Goal: Task Accomplishment & Management: Complete application form

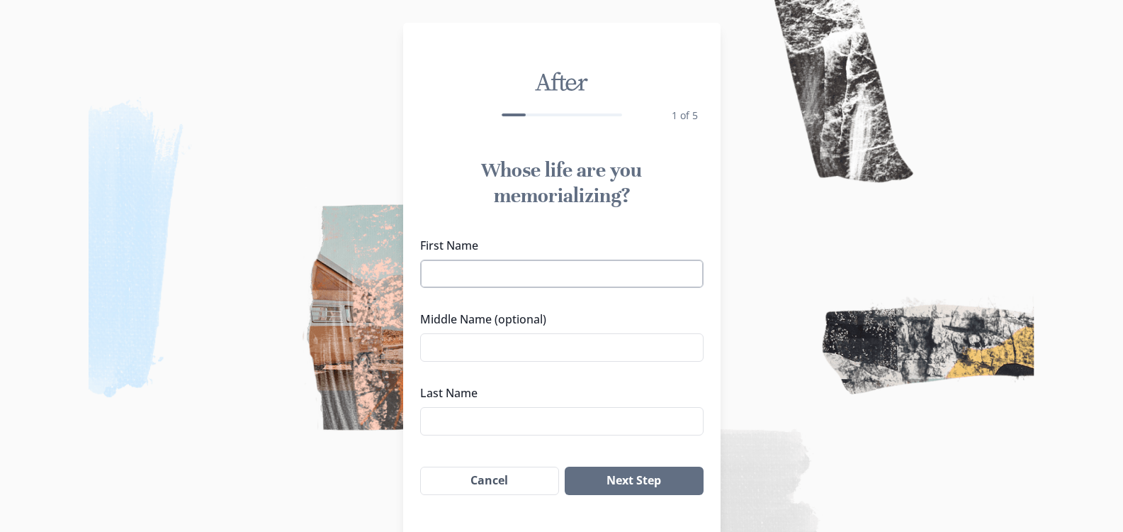
click at [544, 275] on input "First Name" at bounding box center [561, 273] width 283 height 28
type input "Maximus"
type input "[PERSON_NAME]"
click at [614, 470] on button "Next Step" at bounding box center [634, 480] width 138 height 28
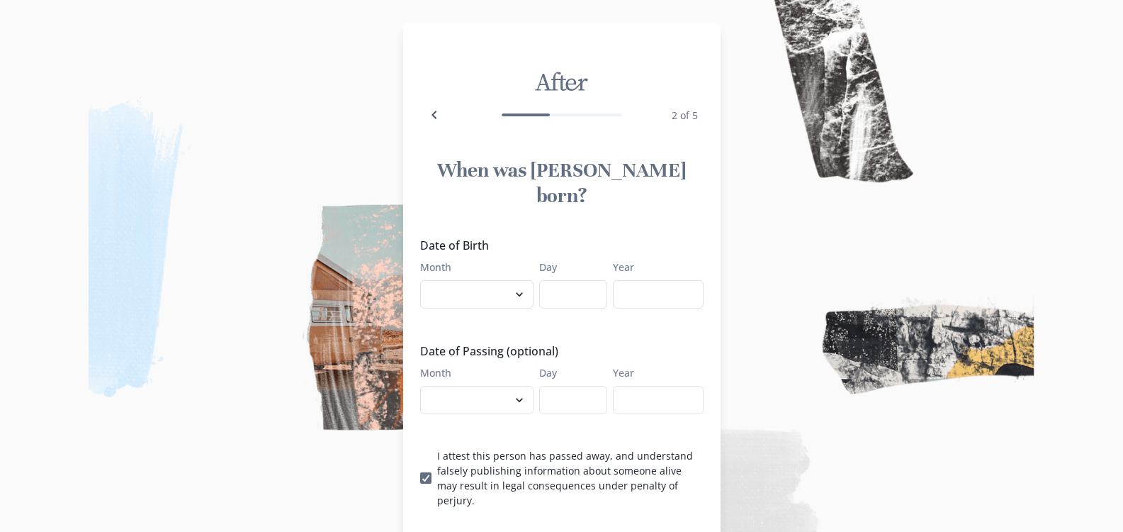
click at [509, 259] on label "Month" at bounding box center [472, 266] width 105 height 15
click at [509, 280] on select "January February March April May June July August September October November De…" at bounding box center [476, 294] width 113 height 28
click at [502, 280] on select "January February March April May June July August September October November De…" at bounding box center [476, 294] width 113 height 28
select select "9"
click at [425, 280] on select "January February March April May June July August September October November De…" at bounding box center [476, 294] width 113 height 28
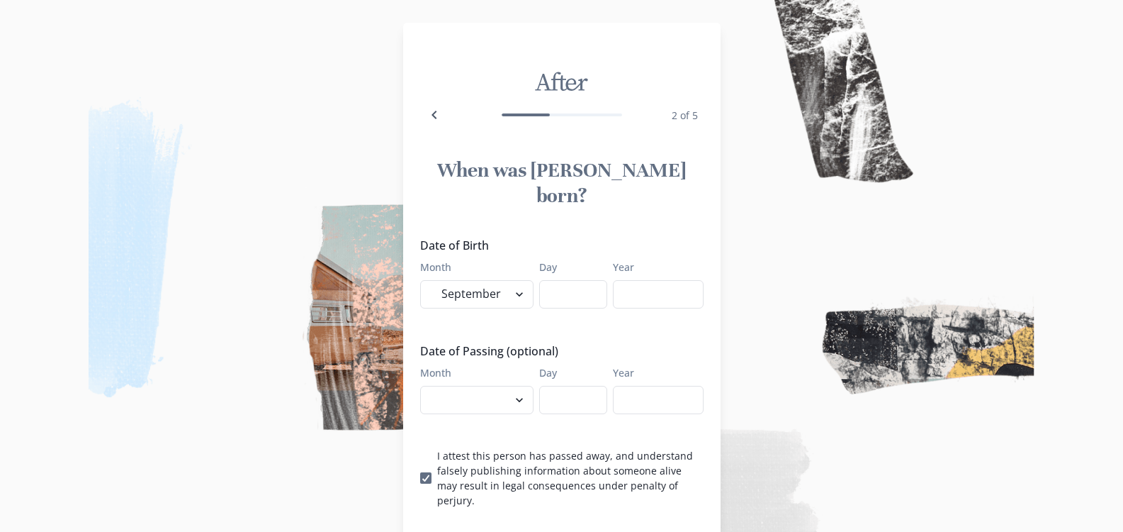
click at [568, 285] on div "Date of Birth Month January February March April May June July August September…" at bounding box center [561, 372] width 283 height 271
click at [582, 280] on input "Day" at bounding box center [573, 294] width 68 height 28
type input "22"
click at [647, 280] on input "Year" at bounding box center [658, 294] width 91 height 28
type input "2006"
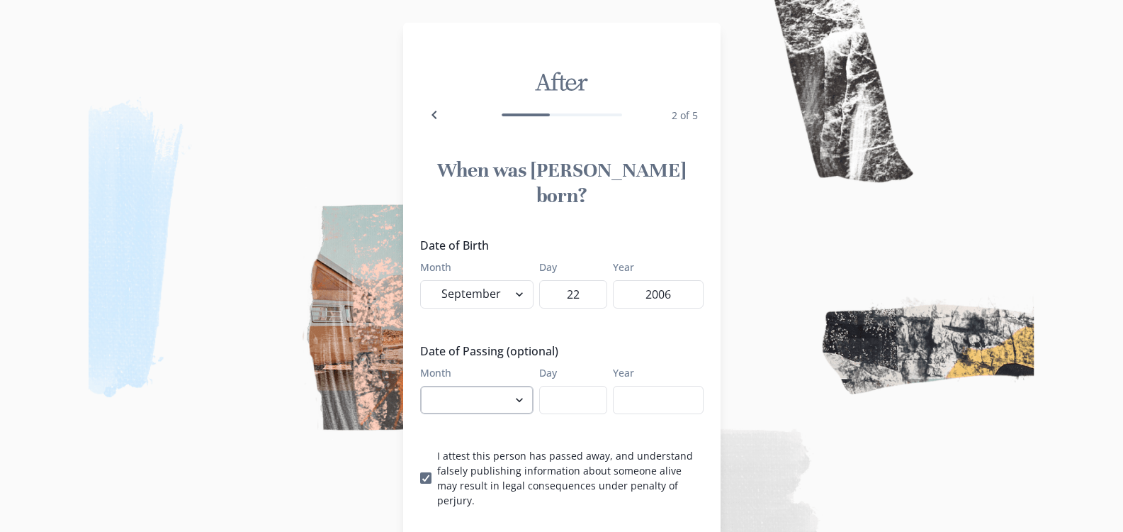
click at [509, 386] on select "January February March April May June July August September October November De…" at bounding box center [476, 400] width 113 height 28
select select "8"
click at [425, 386] on select "January February March April May June July August September October November De…" at bounding box center [476, 400] width 113 height 28
click at [568, 365] on label "Day" at bounding box center [569, 372] width 60 height 15
click at [568, 386] on input "Day" at bounding box center [573, 400] width 68 height 28
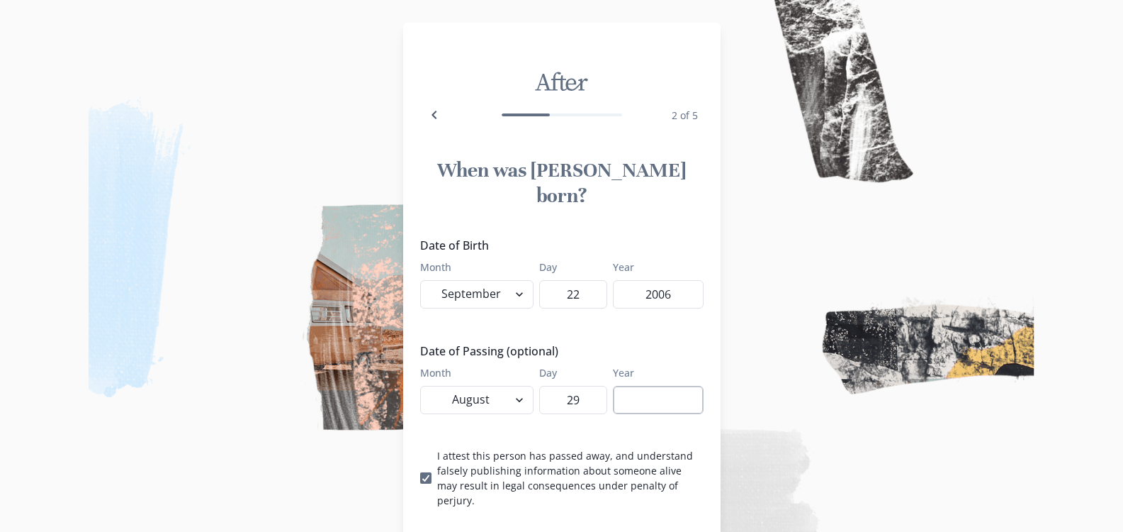
type input "29"
click at [619, 386] on input "Year" at bounding box center [658, 400] width 91 height 28
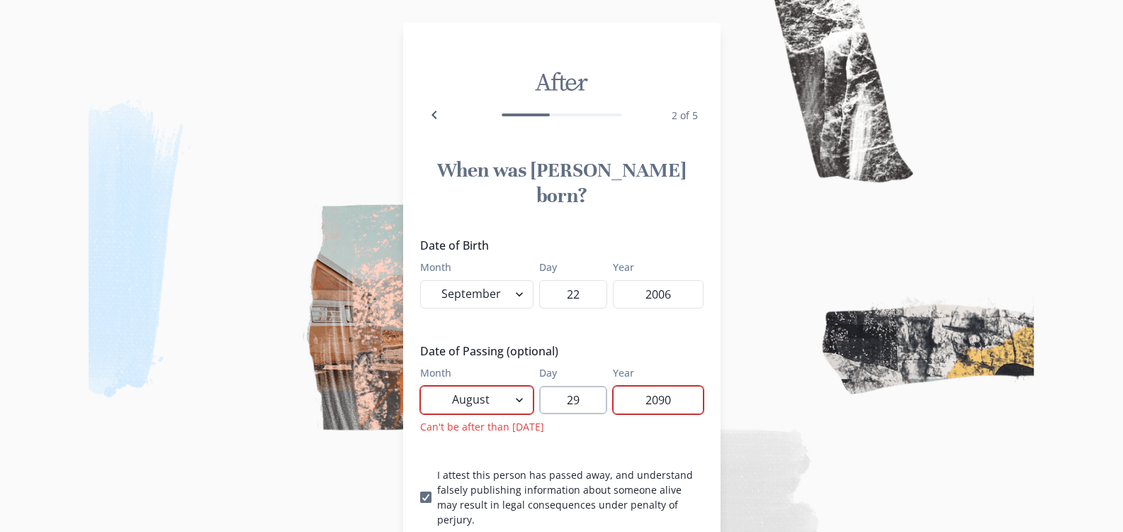
type input "2090"
click at [595, 386] on input "29" at bounding box center [573, 400] width 68 height 28
type input "2"
type input "25"
click at [685, 386] on input "2090" at bounding box center [658, 400] width 91 height 28
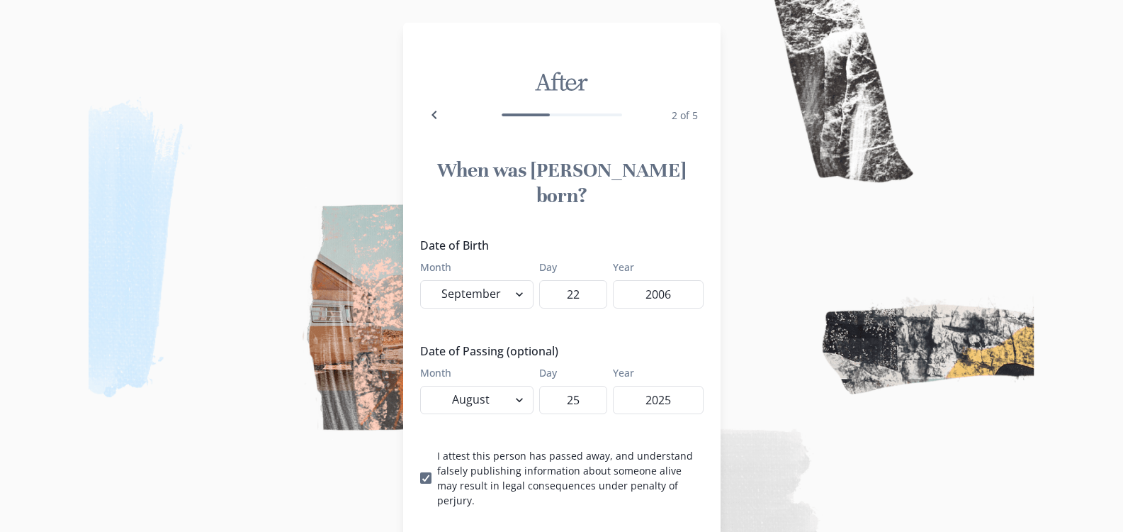
scroll to position [63, 0]
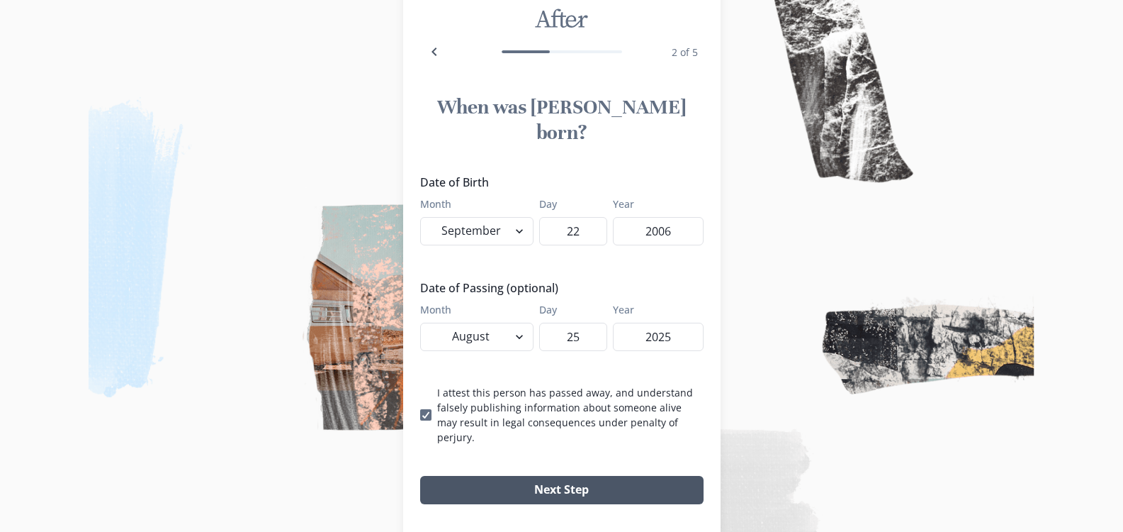
type input "2025"
click at [639, 476] on button "Next Step" at bounding box center [561, 490] width 283 height 28
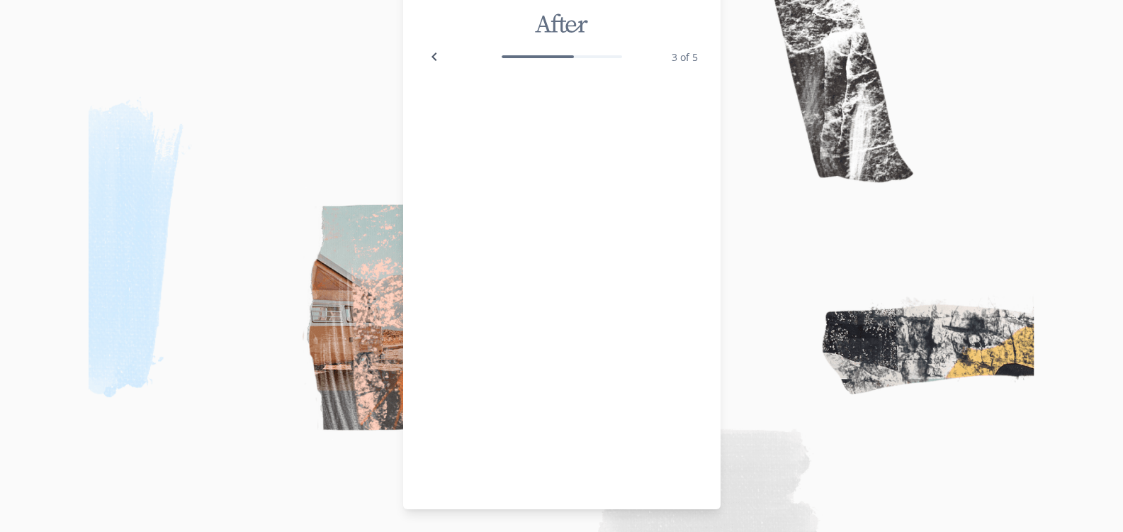
scroll to position [58, 0]
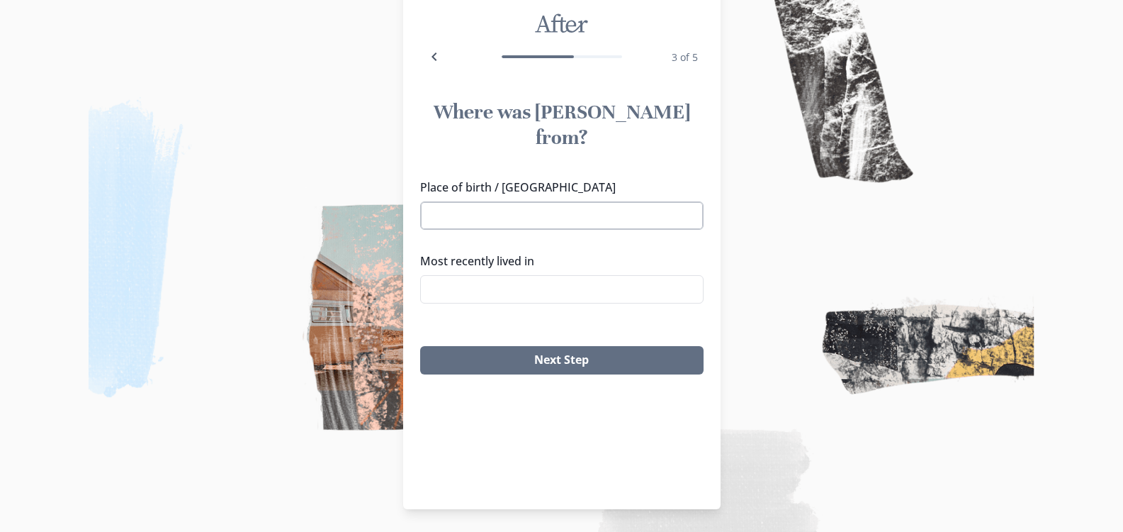
click at [546, 201] on input "Place of birth / [GEOGRAPHIC_DATA]" at bounding box center [561, 215] width 283 height 28
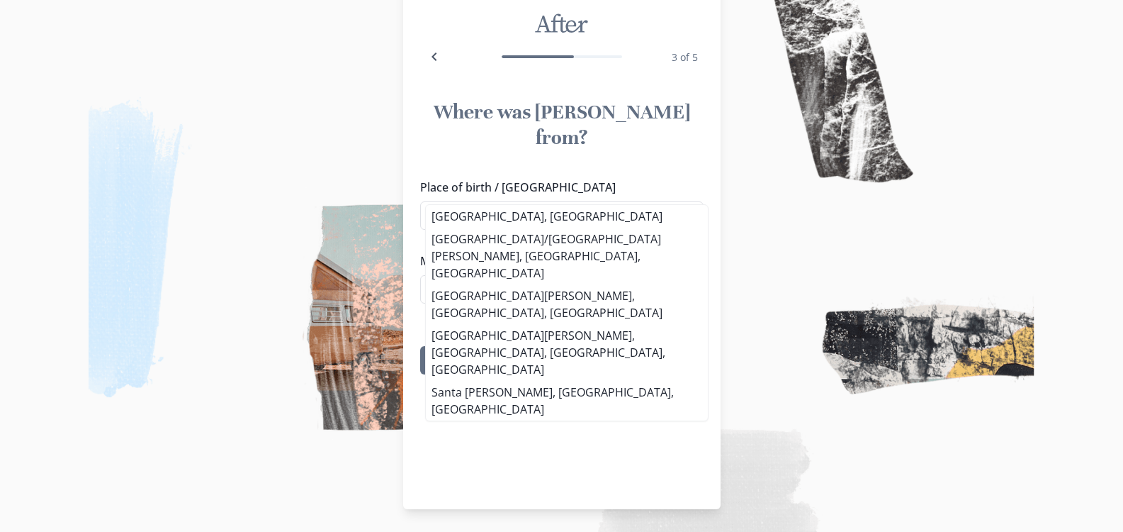
type input "[GEOGRAPHIC_DATA][PERSON_NAME]"
click at [254, 239] on img at bounding box center [561, 266] width 1123 height 532
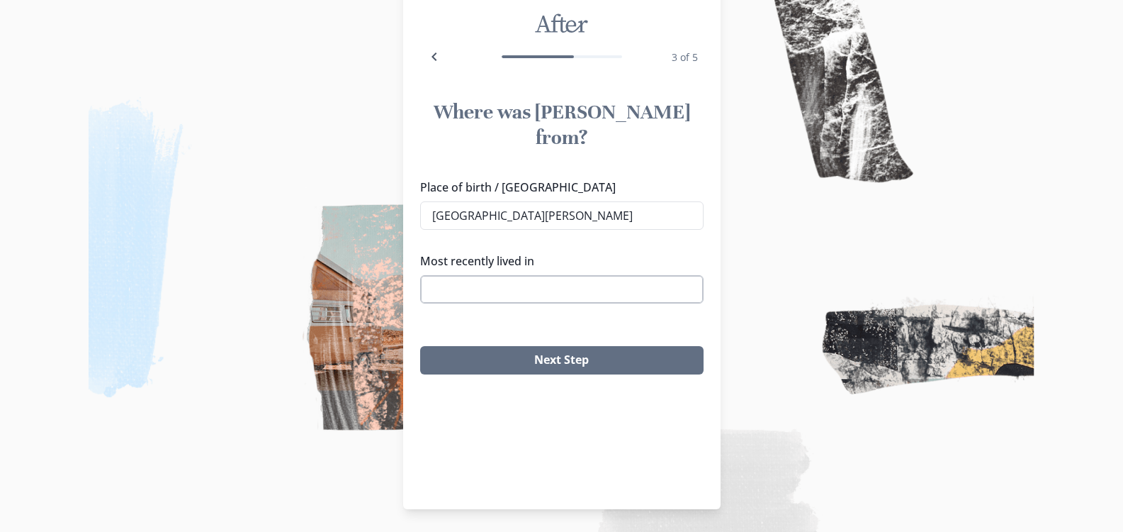
click at [468, 275] on input "Most recently lived in" at bounding box center [561, 289] width 283 height 28
click at [494, 291] on li "Leander, [GEOGRAPHIC_DATA]" at bounding box center [567, 290] width 282 height 23
type input "Leander, [GEOGRAPHIC_DATA]"
click at [557, 201] on input "[GEOGRAPHIC_DATA][PERSON_NAME]" at bounding box center [561, 215] width 283 height 28
click at [537, 215] on li "[GEOGRAPHIC_DATA], [GEOGRAPHIC_DATA]" at bounding box center [567, 216] width 282 height 23
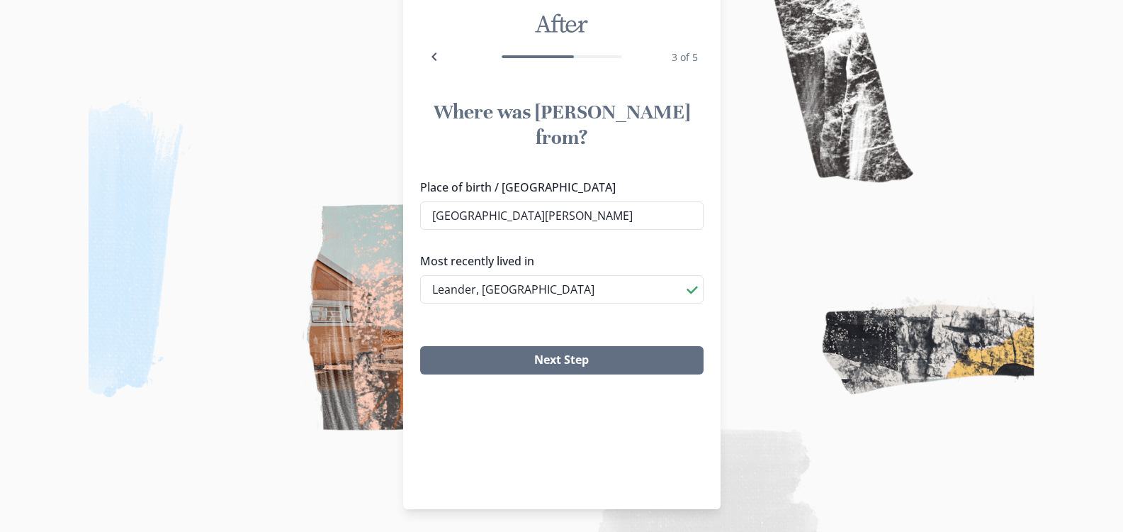
type input "[GEOGRAPHIC_DATA], [GEOGRAPHIC_DATA]"
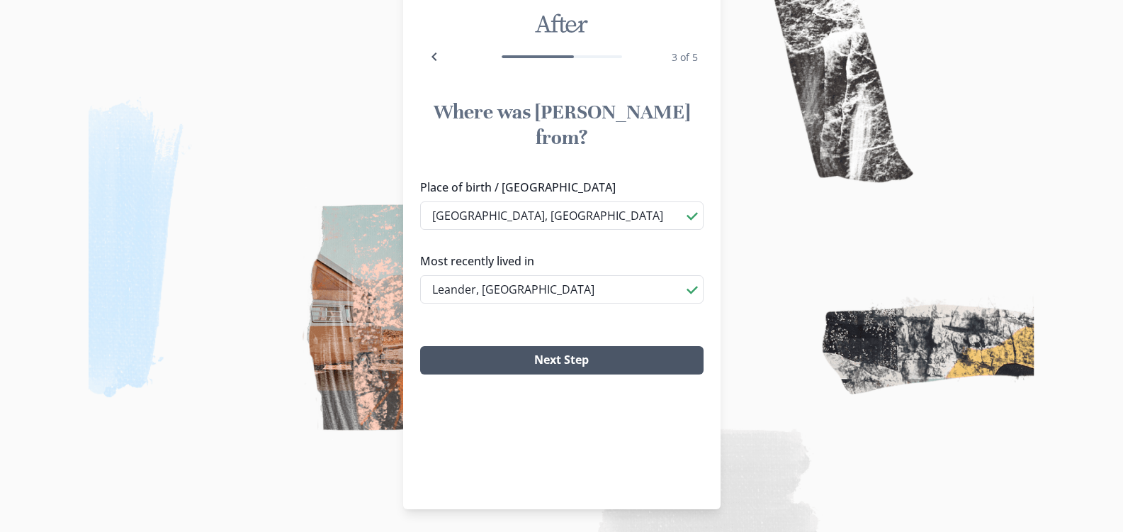
click at [551, 346] on button "Next Step" at bounding box center [561, 360] width 283 height 28
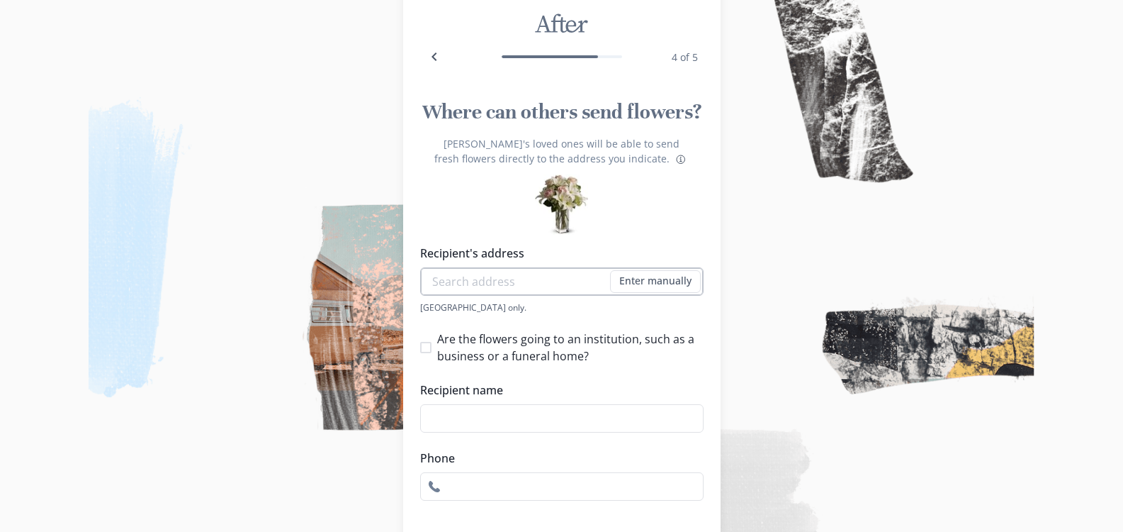
click at [558, 288] on input "Recipient's address" at bounding box center [561, 281] width 283 height 28
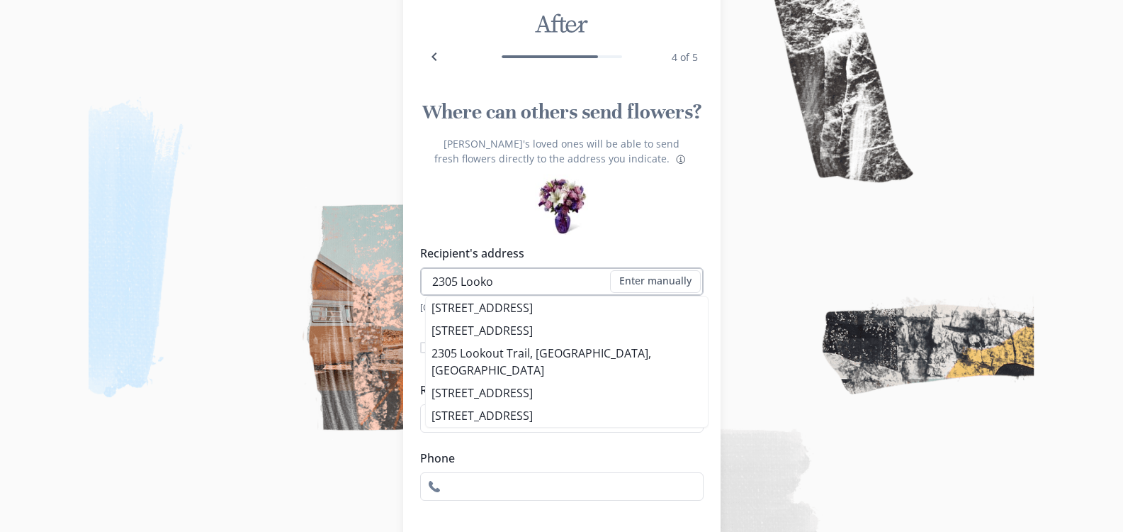
type input "2305 Lookout Range Dr"
type input "7373140917"
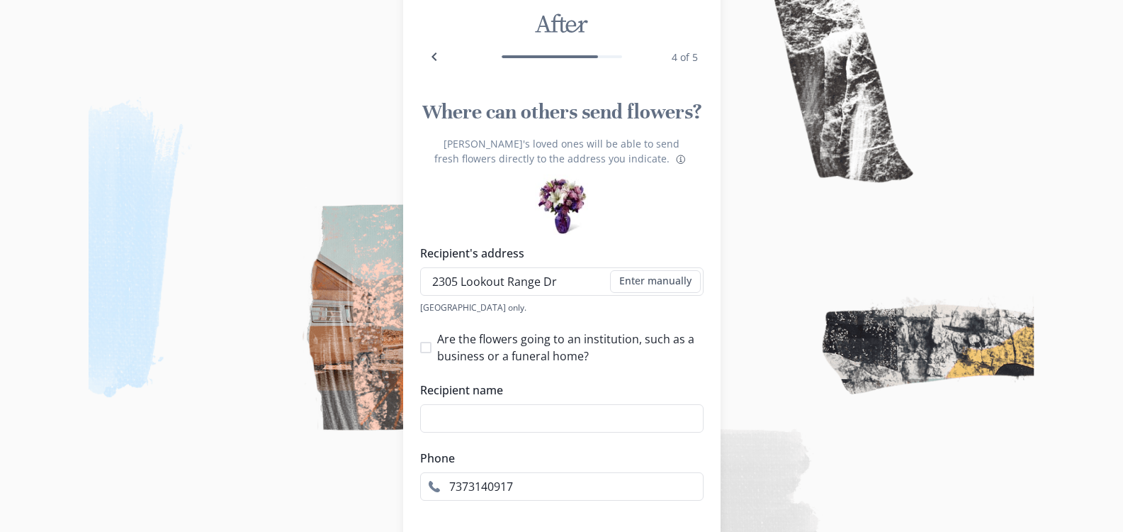
click at [614, 301] on li "[STREET_ADDRESS]" at bounding box center [566, 307] width 277 height 22
type input "[STREET_ADDRESS]"
type input "1"
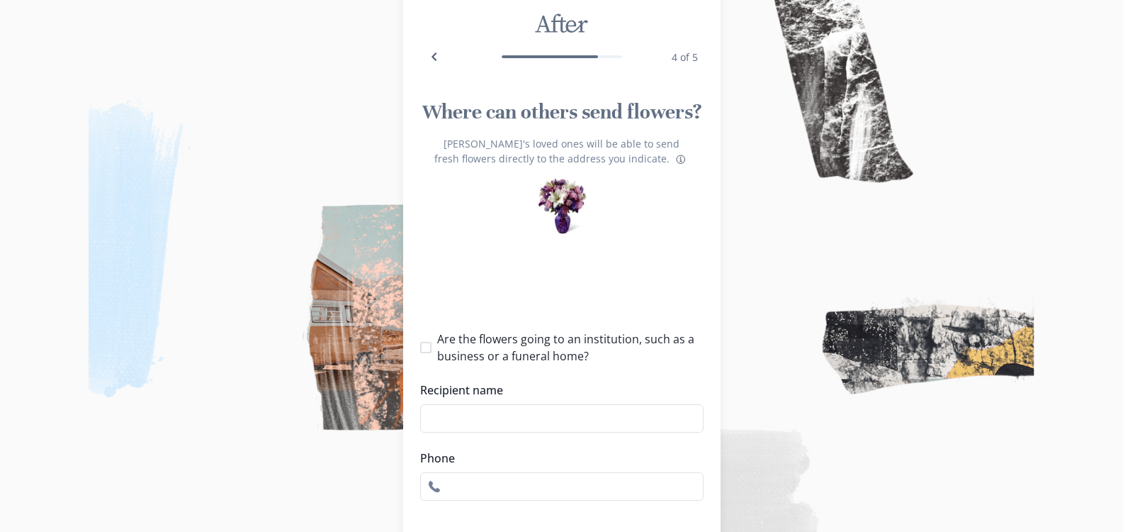
select select "[GEOGRAPHIC_DATA]"
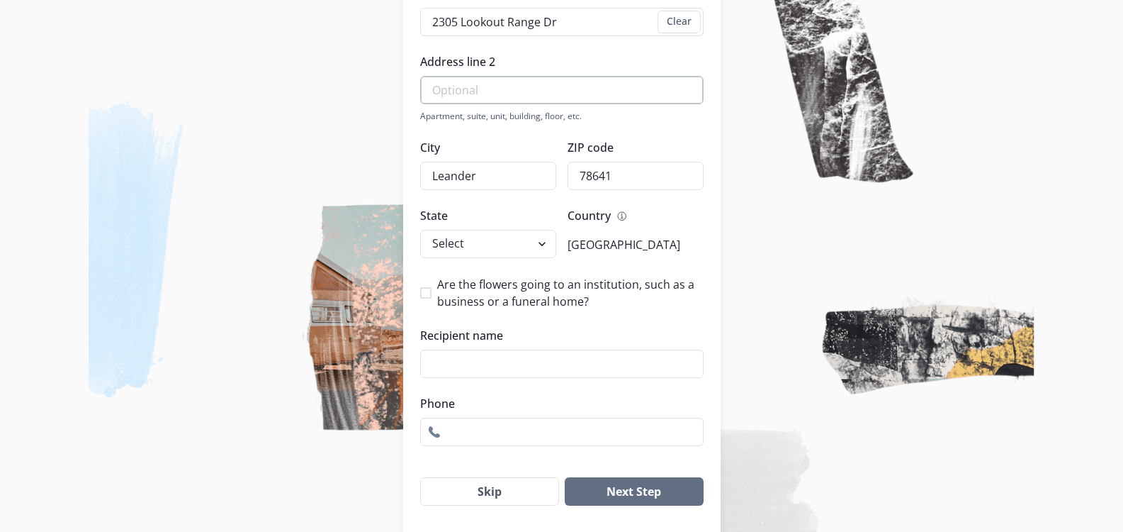
scroll to position [325, 0]
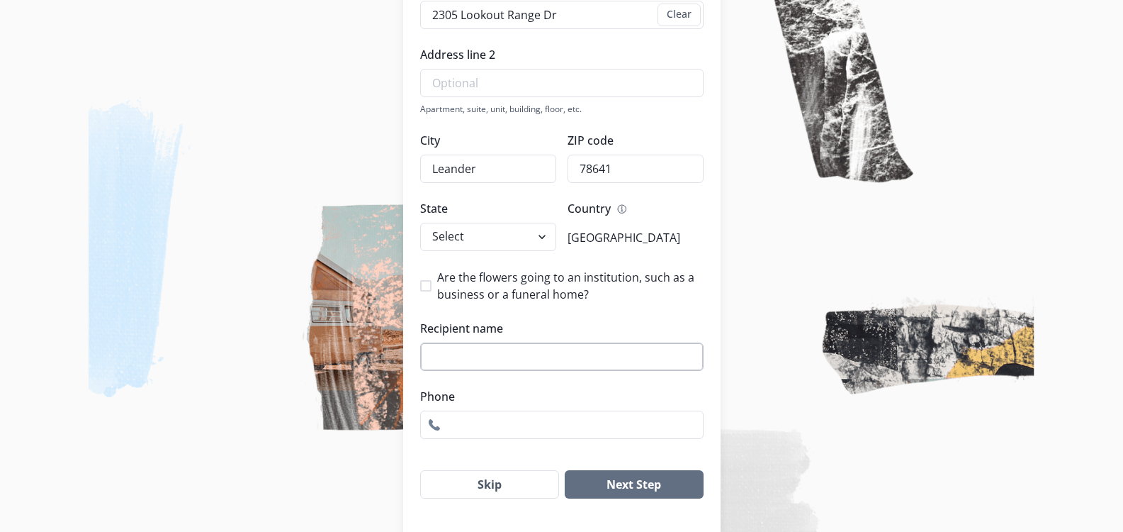
click at [546, 365] on input "Recipient name" at bounding box center [561, 356] width 283 height 28
click at [432, 279] on label "Are the flowers going to an institution, such as a business or a funeral home?" at bounding box center [561, 286] width 283 height 34
click at [420, 286] on input "Are the flowers going to an institution, such as a business or a funeral home?" at bounding box center [420, 286] width 1 height 1
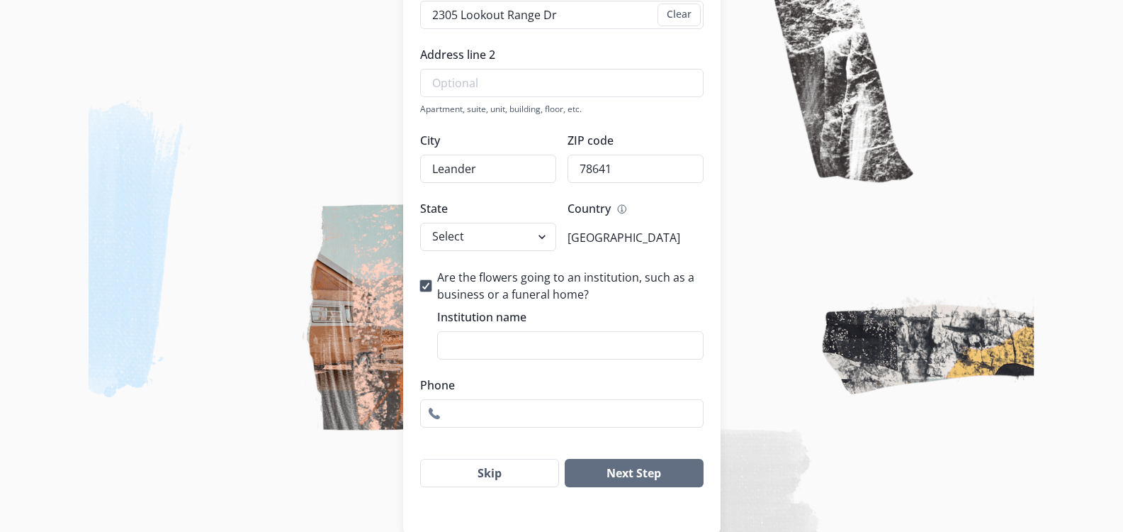
click at [427, 283] on icon at bounding box center [426, 285] width 9 height 7
click at [420, 286] on input "Are the flowers going to an institution, such as a business or a funeral home?" at bounding box center [420, 286] width 1 height 1
checkbox input "false"
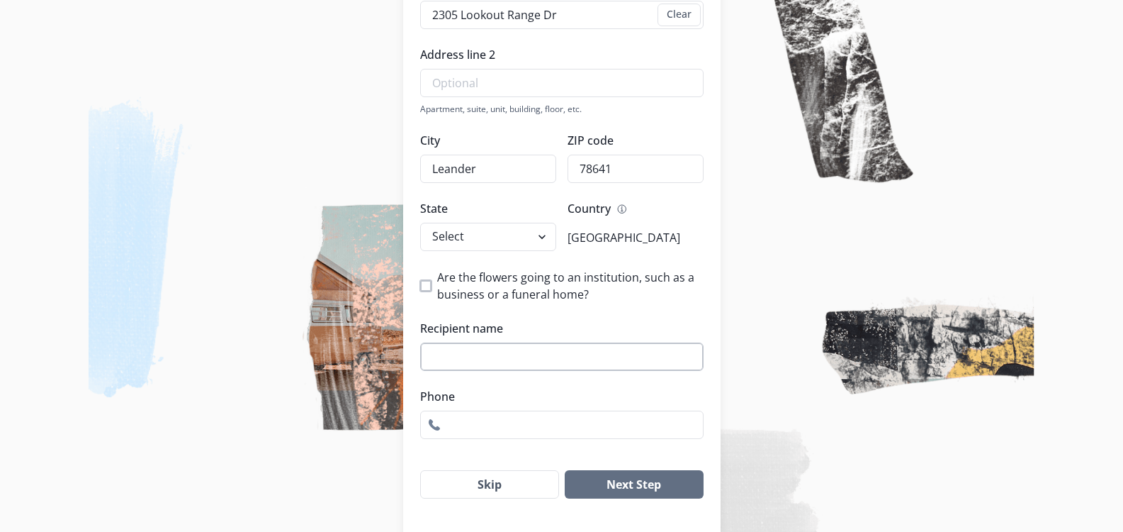
click at [499, 352] on input "Recipient name" at bounding box center [561, 356] width 283 height 28
type input "[PERSON_NAME]"
type input "2305 Lookout Range Dr"
type input "7373140917"
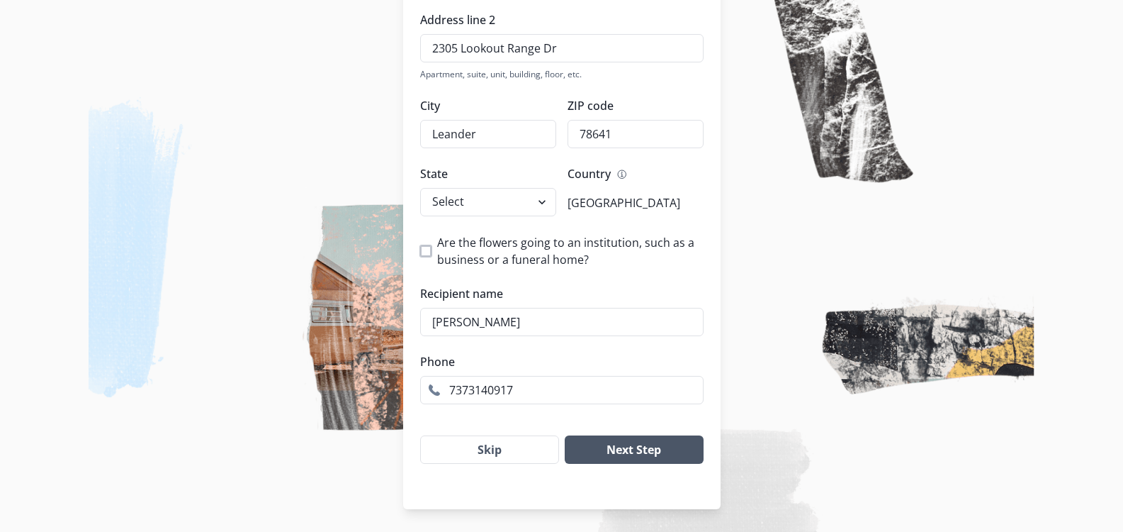
click at [614, 441] on button "Next Step" at bounding box center [634, 449] width 138 height 28
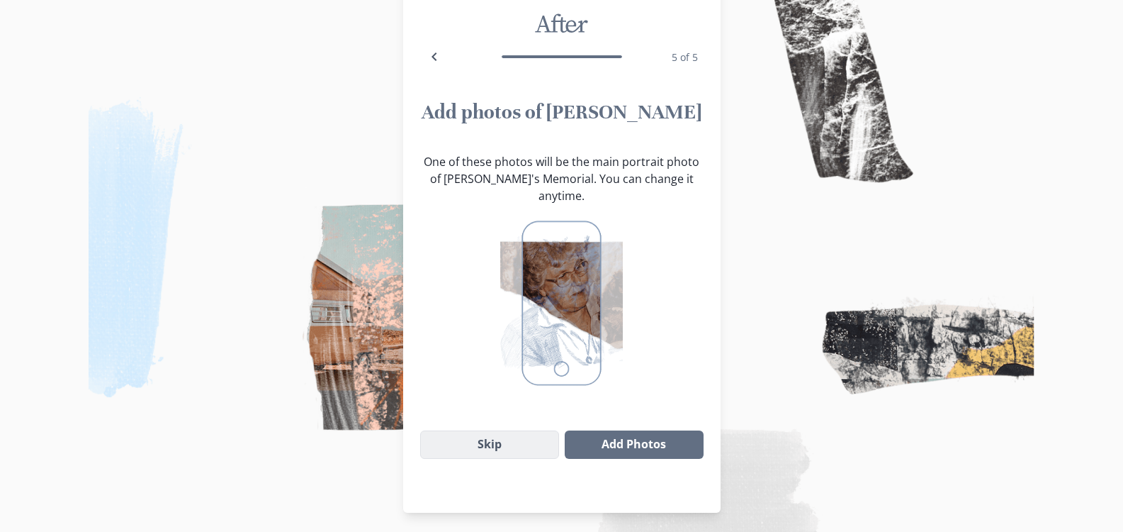
click at [532, 432] on button "Skip" at bounding box center [490, 444] width 140 height 28
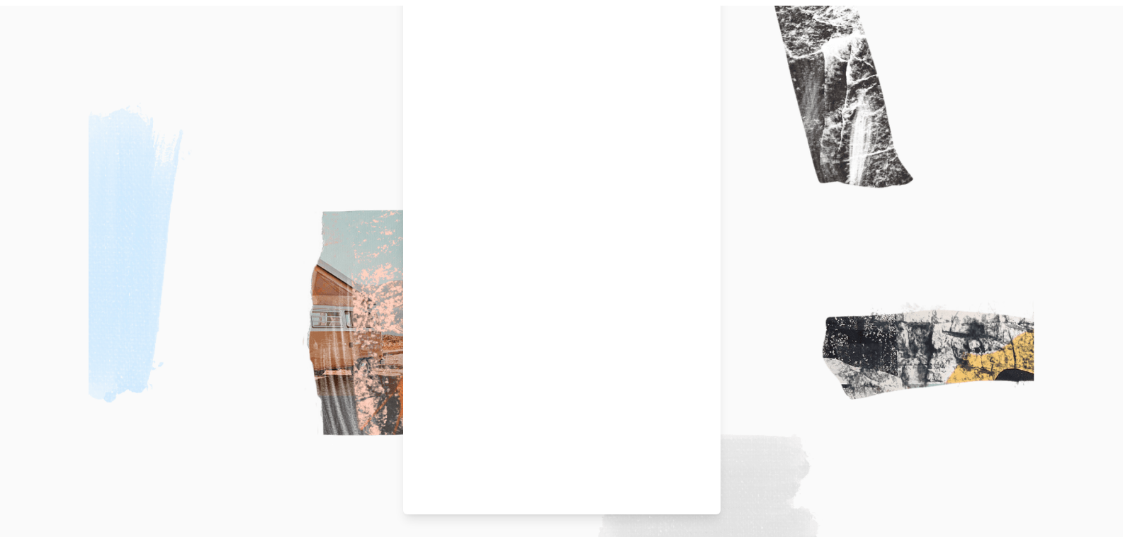
scroll to position [0, 0]
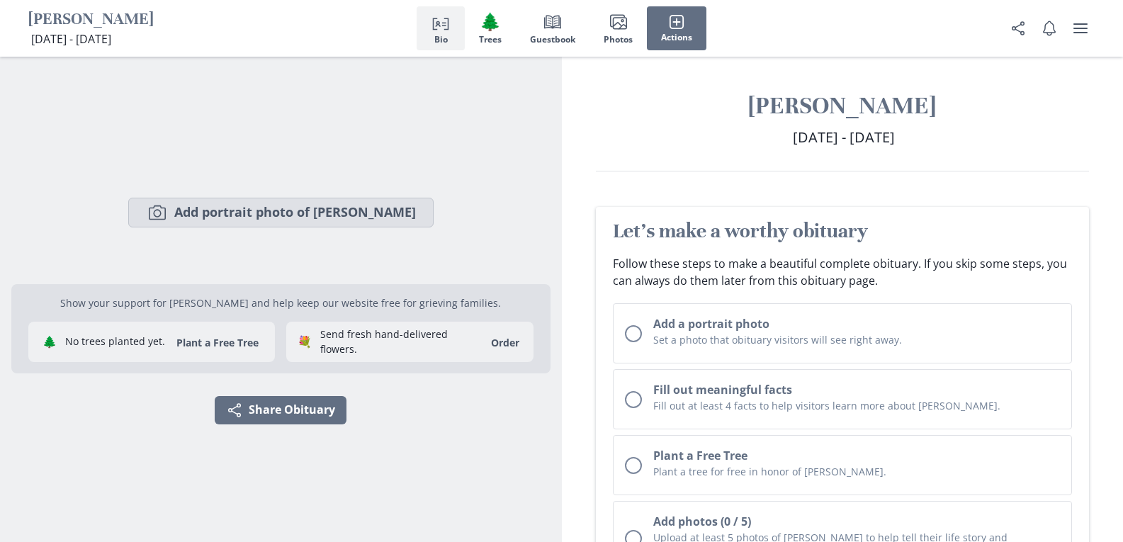
drag, startPoint x: 337, startPoint y: 210, endPoint x: 317, endPoint y: 211, distance: 20.6
click at [317, 211] on button "Camera Add portrait photo of [PERSON_NAME]" at bounding box center [280, 213] width 305 height 30
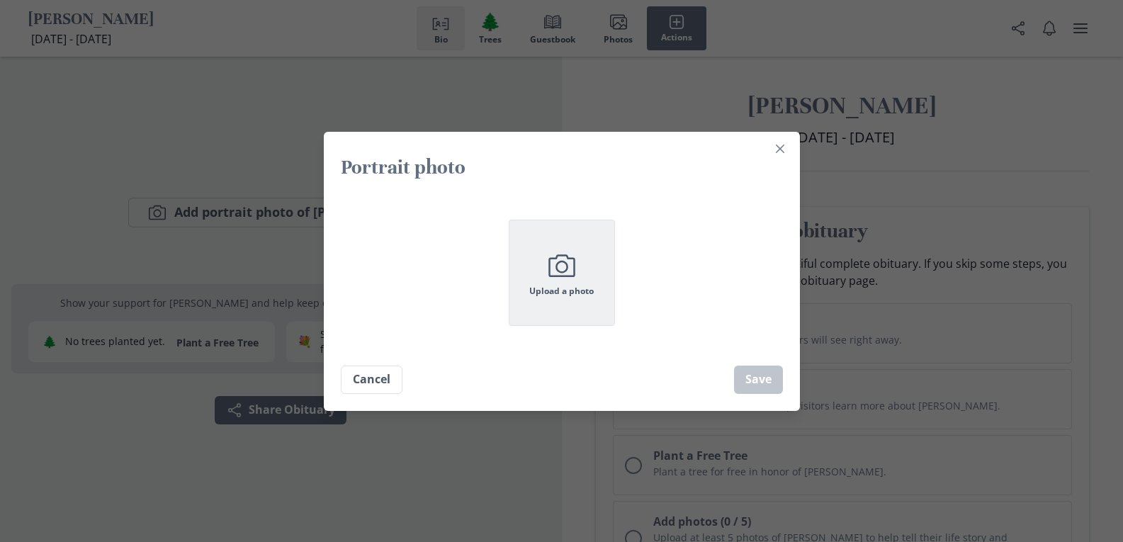
click at [570, 281] on icon "Camera" at bounding box center [561, 265] width 35 height 35
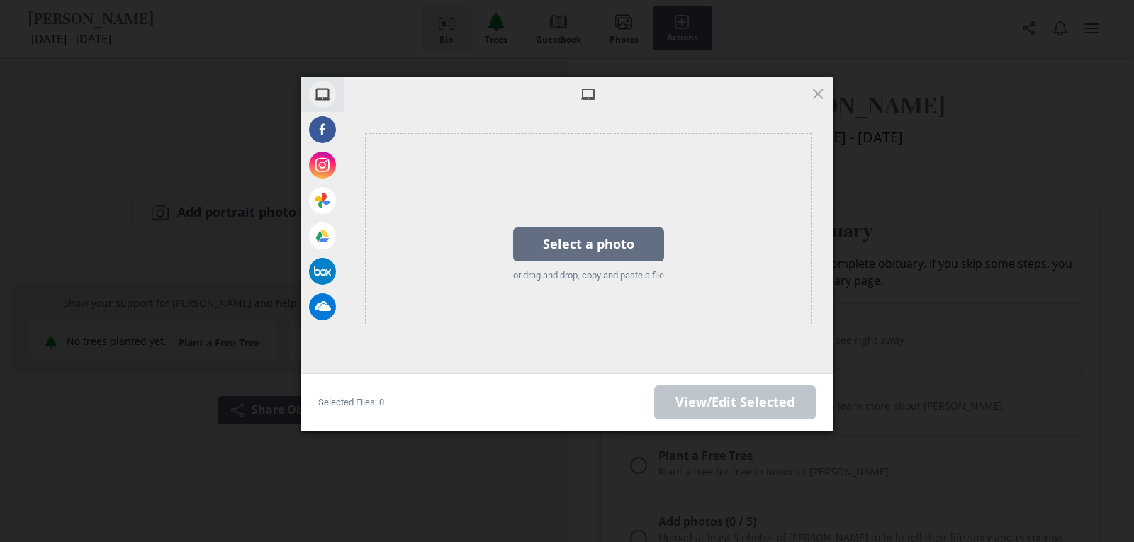
click at [587, 94] on span at bounding box center [588, 94] width 16 height 16
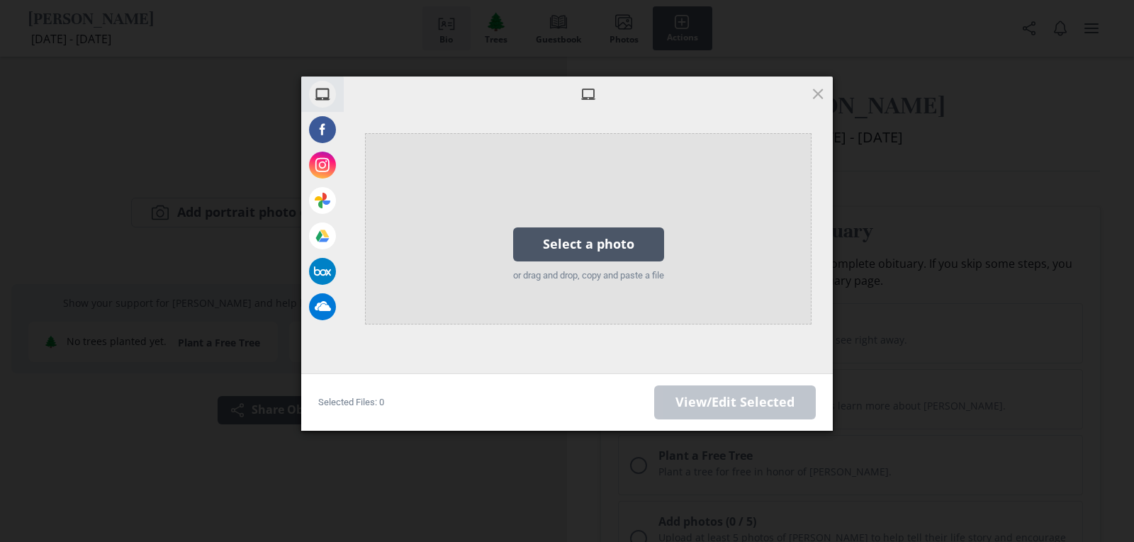
click at [595, 241] on div "Select a photo" at bounding box center [588, 244] width 151 height 34
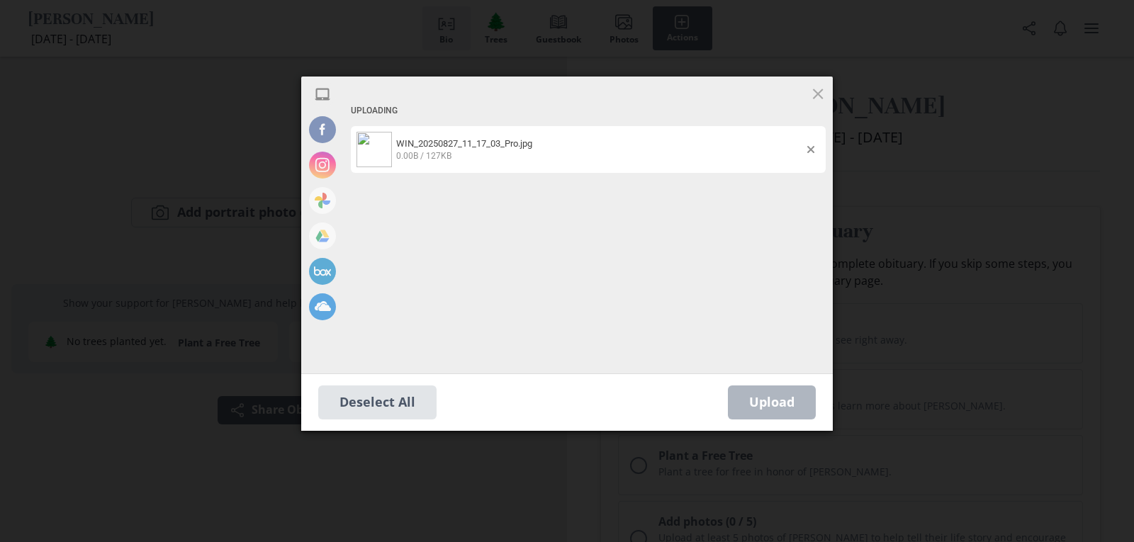
click at [724, 305] on div "Uploading WIN_20250827_11_17_03_Pro.jpg 0.00B / 127KB" at bounding box center [588, 232] width 489 height 283
click at [699, 174] on div "Uploading WIN_20250827_11_17_03_Pro.jpg 0.00B / 127KB" at bounding box center [588, 232] width 489 height 283
click at [654, 142] on div "WIN_20250827_11_17_03_Pro.jpg 0.00B / 127KB" at bounding box center [599, 149] width 415 height 23
click at [786, 393] on div "Upload 0" at bounding box center [772, 403] width 88 height 34
